Goal: Task Accomplishment & Management: Manage account settings

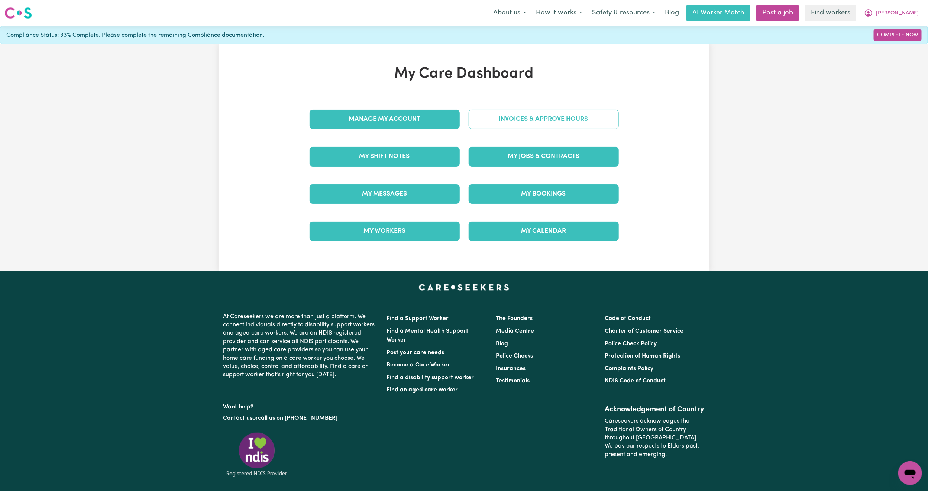
click at [520, 113] on link "Invoices & Approve Hours" at bounding box center [543, 119] width 150 height 19
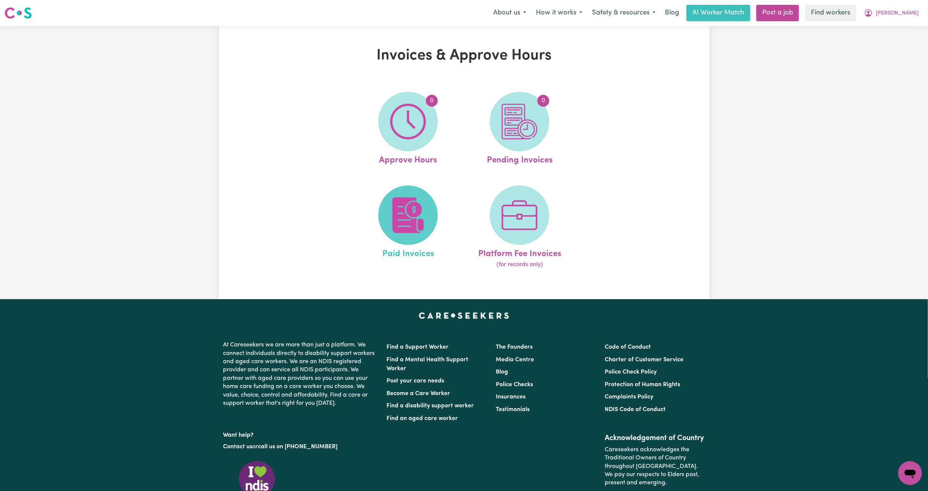
click at [390, 215] on img at bounding box center [408, 215] width 36 height 36
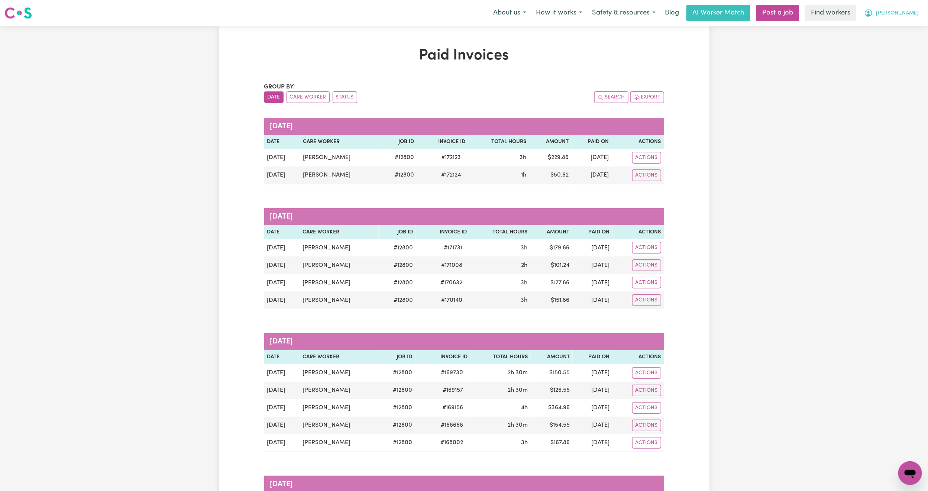
click at [917, 16] on span "[PERSON_NAME]" at bounding box center [897, 13] width 43 height 8
click at [904, 43] on link "Logout" at bounding box center [893, 43] width 59 height 14
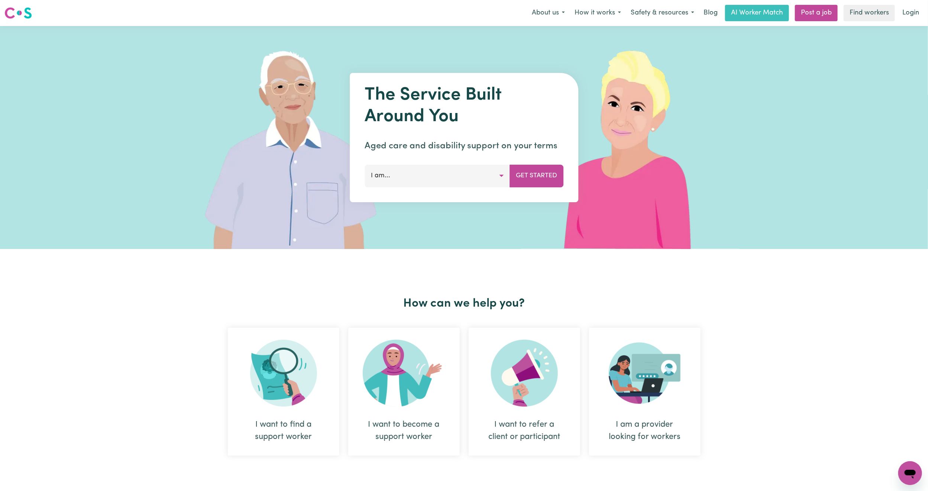
click at [924, 10] on div "Menu About us How it works Safety & resources Blog AI Worker Match Post a job F…" at bounding box center [464, 12] width 928 height 17
click at [916, 10] on link "Login" at bounding box center [910, 13] width 26 height 16
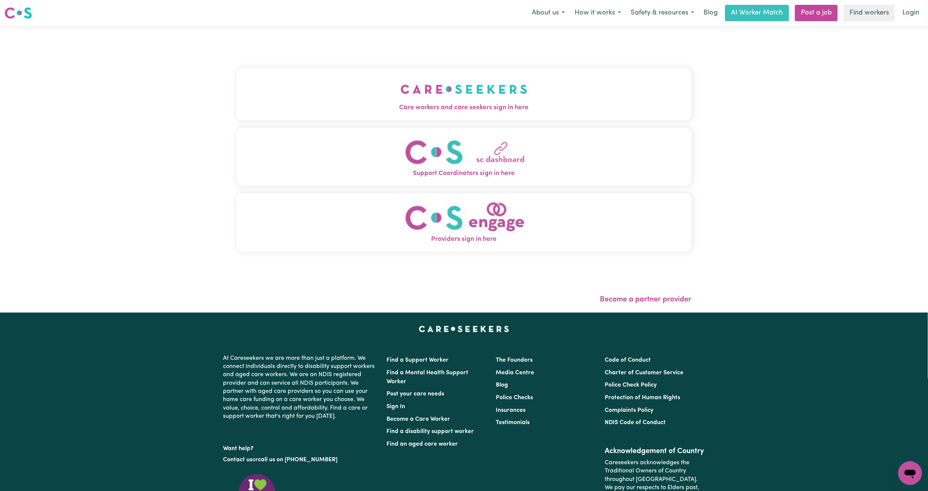
click at [352, 91] on button "Care workers and care seekers sign in here" at bounding box center [463, 94] width 455 height 52
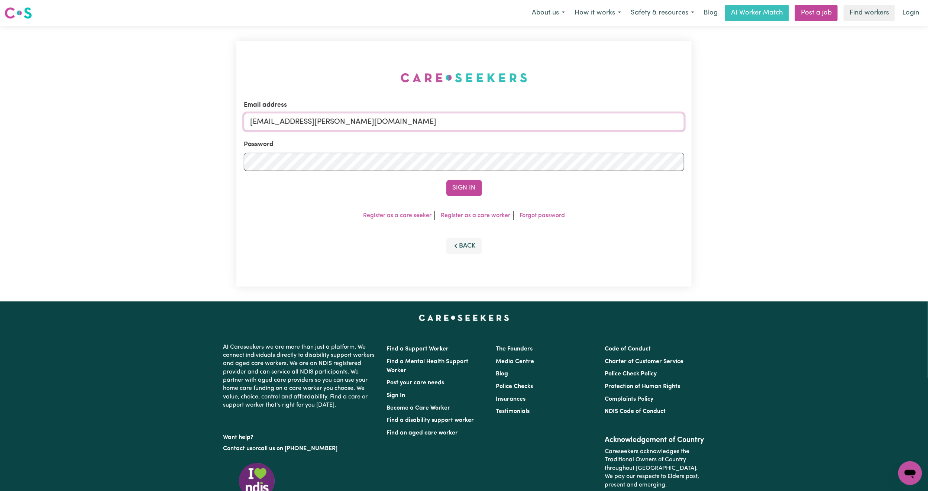
drag, startPoint x: 288, startPoint y: 125, endPoint x: 617, endPoint y: 186, distance: 334.4
click at [617, 186] on form "Email address [EMAIL_ADDRESS][PERSON_NAME][DOMAIN_NAME] Password Sign In" at bounding box center [464, 148] width 440 height 96
paste input "[EMAIL_ADDRESS][DOMAIN_NAME]"
type input "superuser~[EMAIL_ADDRESS][DOMAIN_NAME]"
click at [466, 192] on button "Sign In" at bounding box center [464, 188] width 36 height 16
